Goal: Task Accomplishment & Management: Use online tool/utility

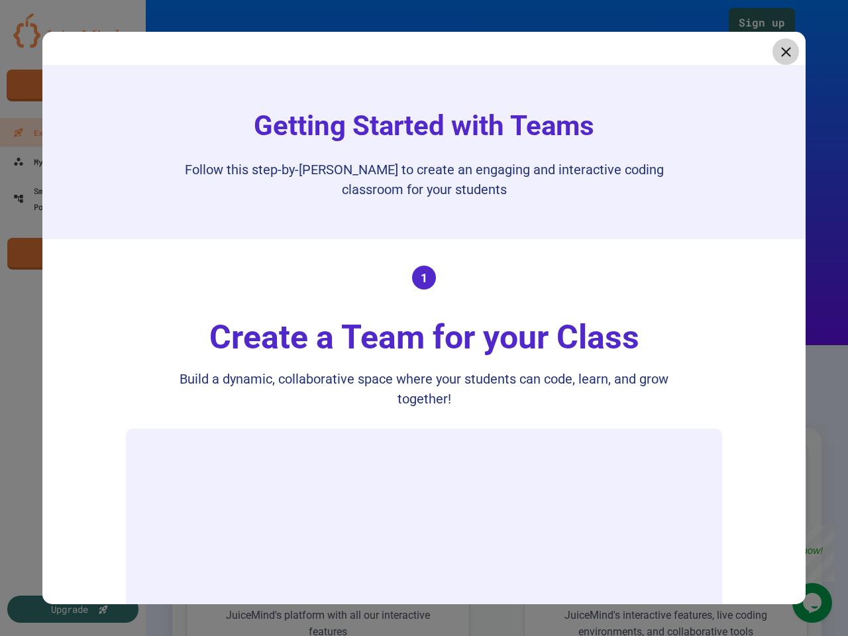
click at [424, 318] on div "Create a Team for your Class" at bounding box center [424, 338] width 456 height 50
click at [781, 52] on icon at bounding box center [786, 52] width 10 height 10
